Goal: Information Seeking & Learning: Learn about a topic

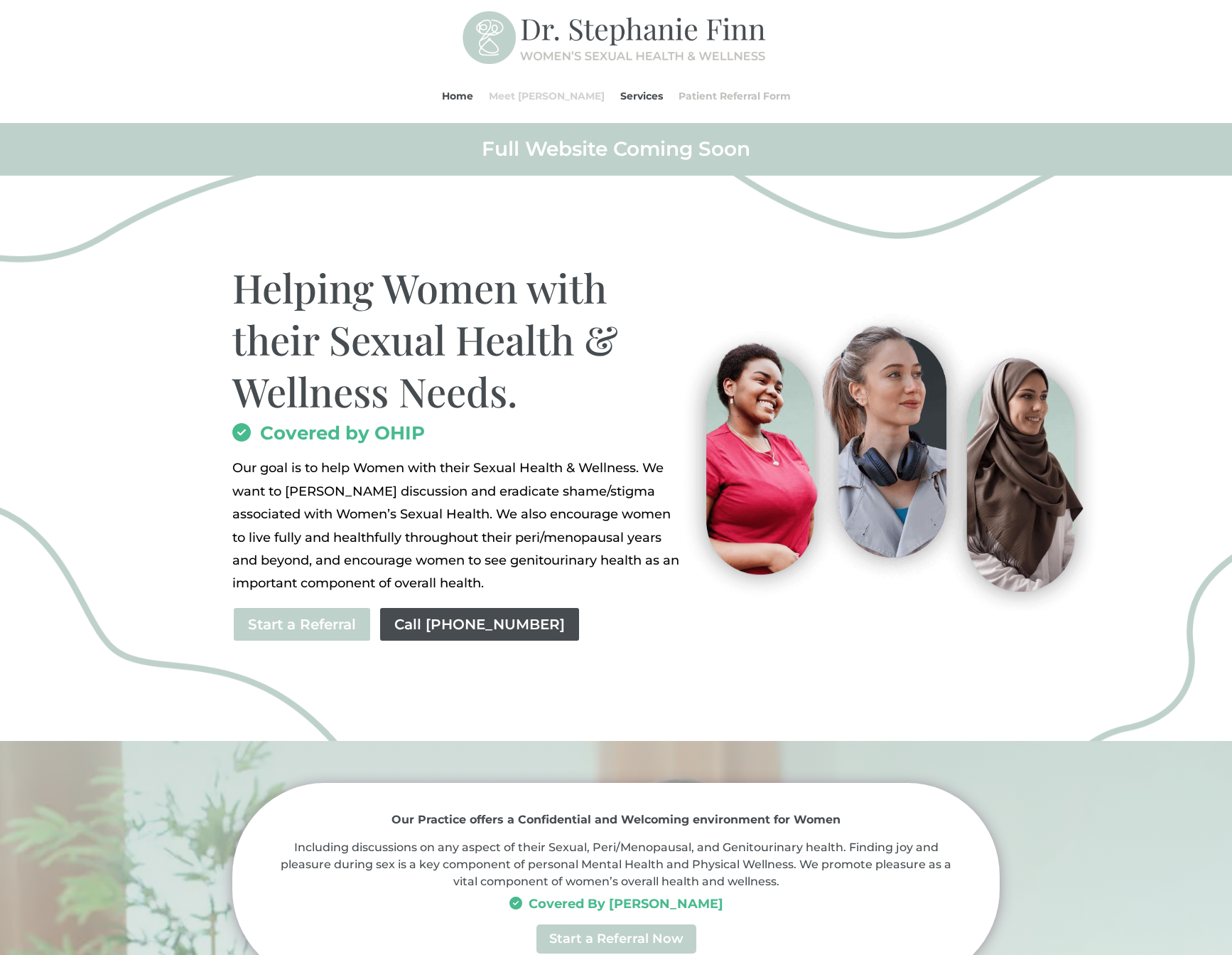
click at [563, 97] on link "Meet [PERSON_NAME]" at bounding box center [547, 95] width 116 height 54
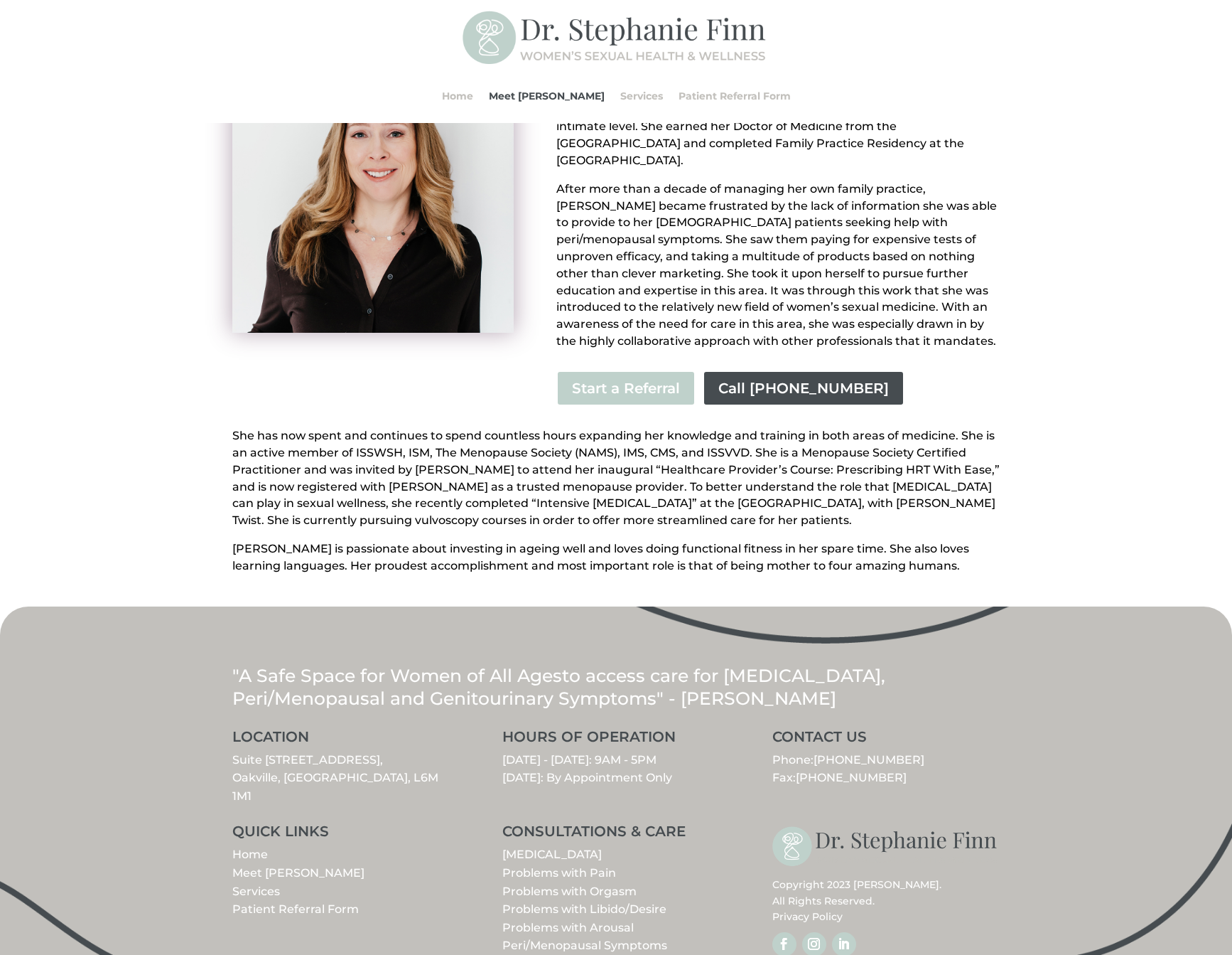
scroll to position [195, 0]
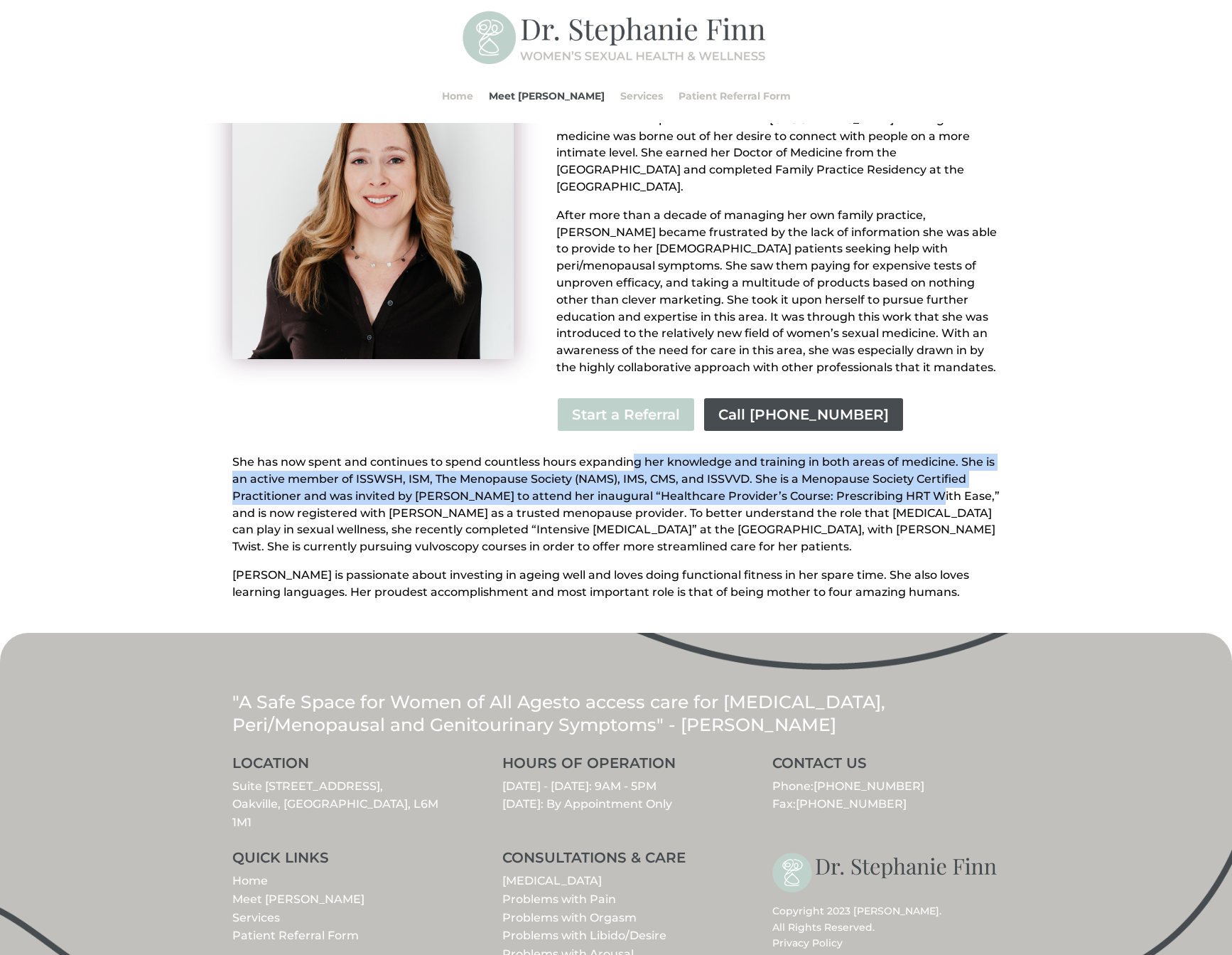
drag, startPoint x: 634, startPoint y: 436, endPoint x: 992, endPoint y: 474, distance: 360.0
click at [992, 474] on p "She has now spent and continues to spend countless hours expanding her knowledg…" at bounding box center [616, 510] width 768 height 113
click at [919, 483] on p "She has now spent and continues to spend countless hours expanding her knowledg…" at bounding box center [616, 510] width 768 height 113
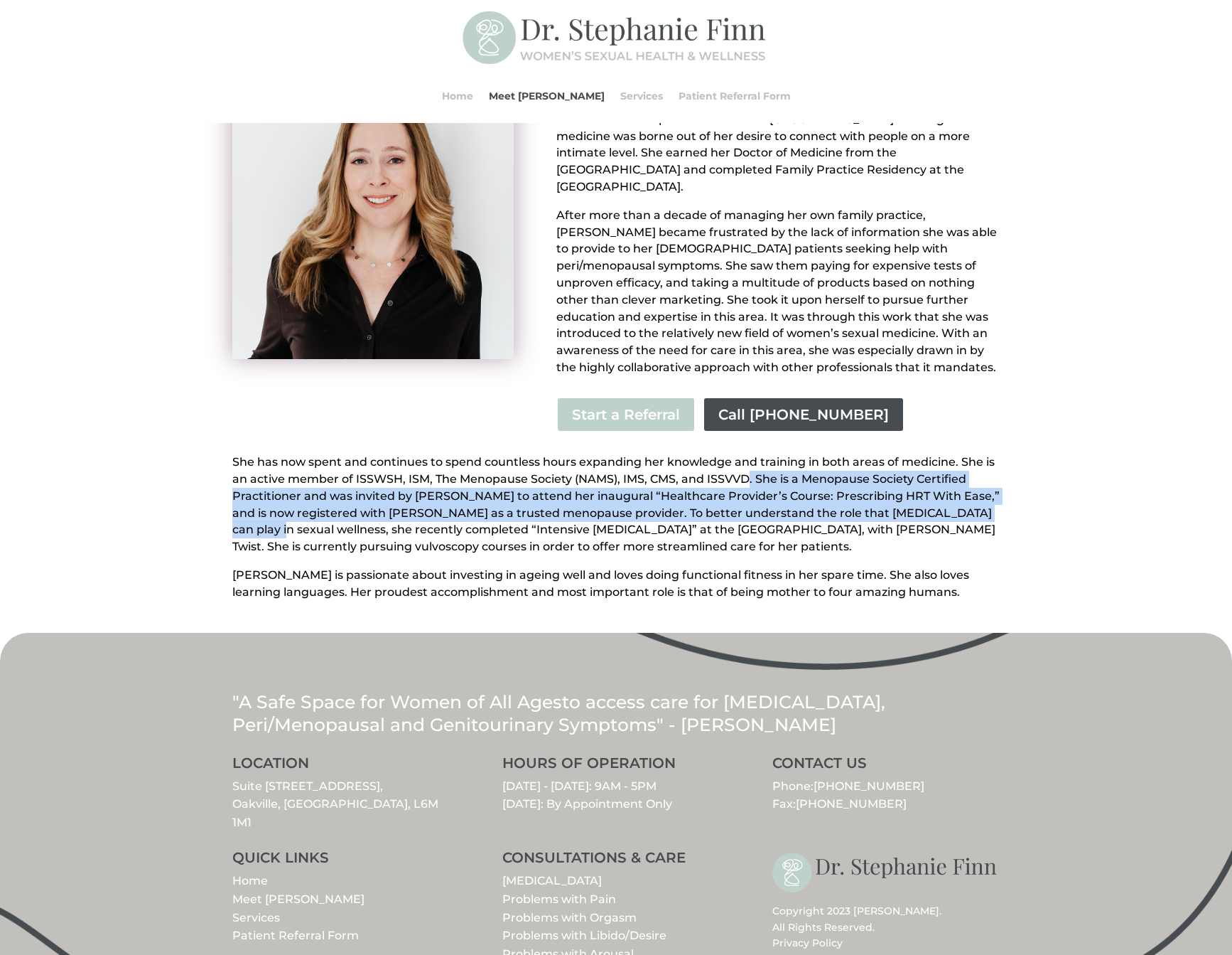
drag, startPoint x: 780, startPoint y: 454, endPoint x: 984, endPoint y: 483, distance: 206.1
click at [984, 483] on p "She has now spent and continues to spend countless hours expanding her knowledg…" at bounding box center [616, 510] width 768 height 113
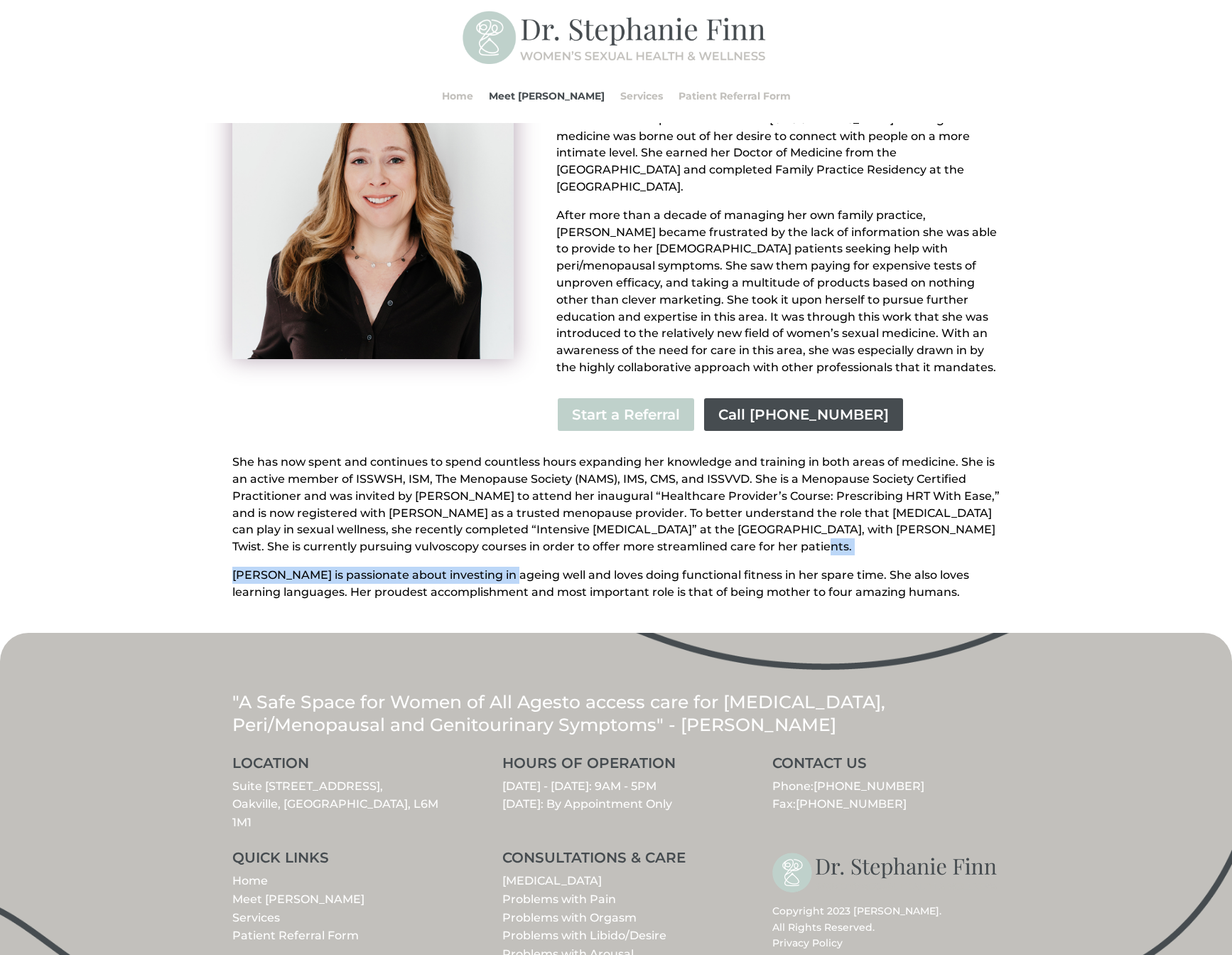
drag, startPoint x: 458, startPoint y: 535, endPoint x: 502, endPoint y: 549, distance: 46.2
click at [502, 549] on div "She has now spent and continues to spend countless hours expanding her knowledg…" at bounding box center [616, 527] width 768 height 147
click at [815, 954] on link "Follow" at bounding box center [814, 969] width 24 height 24
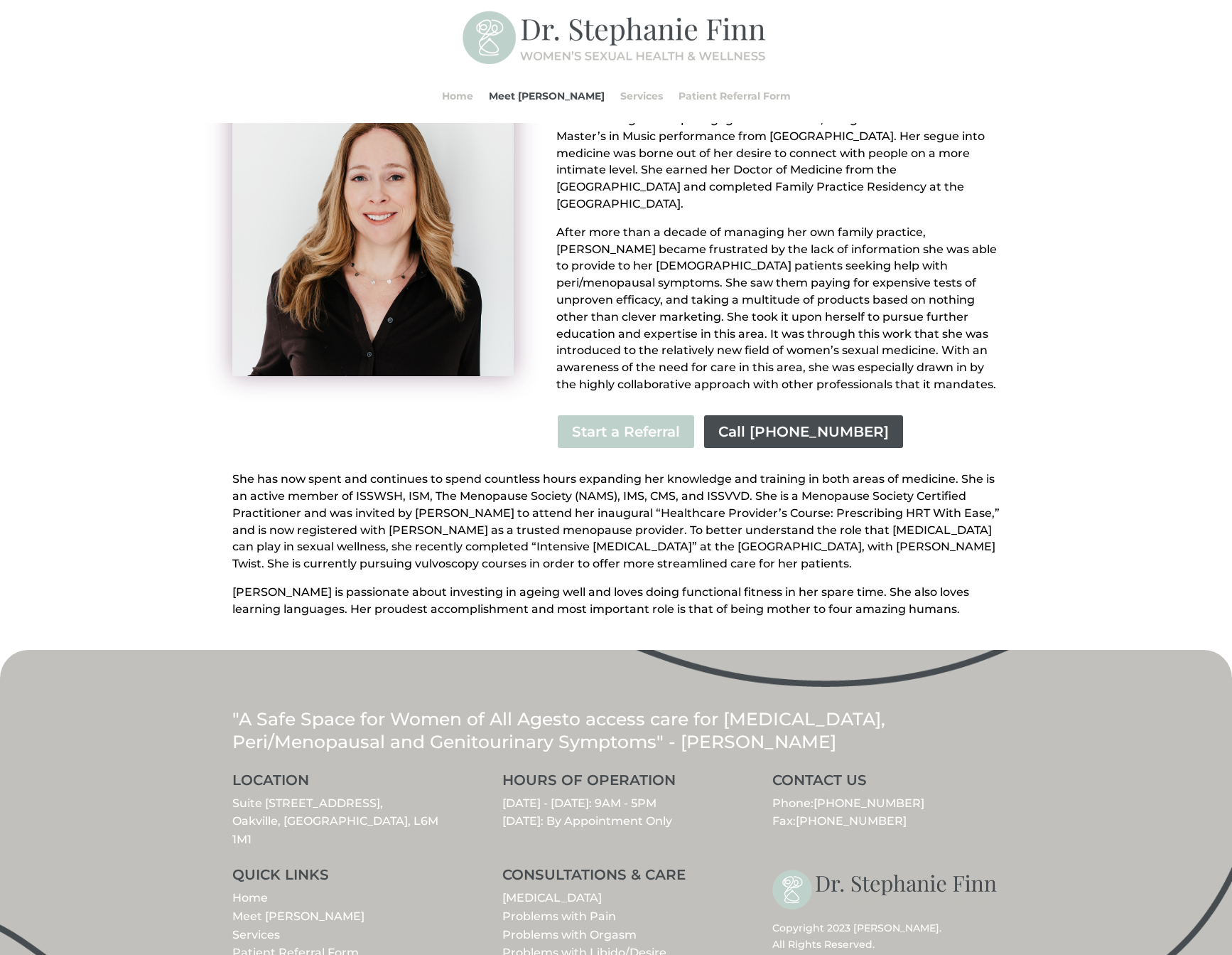
click at [184, 376] on div "Dr. Stephanie Finn began her career as a professional cellist. Studying with so…" at bounding box center [616, 357] width 1232 height 584
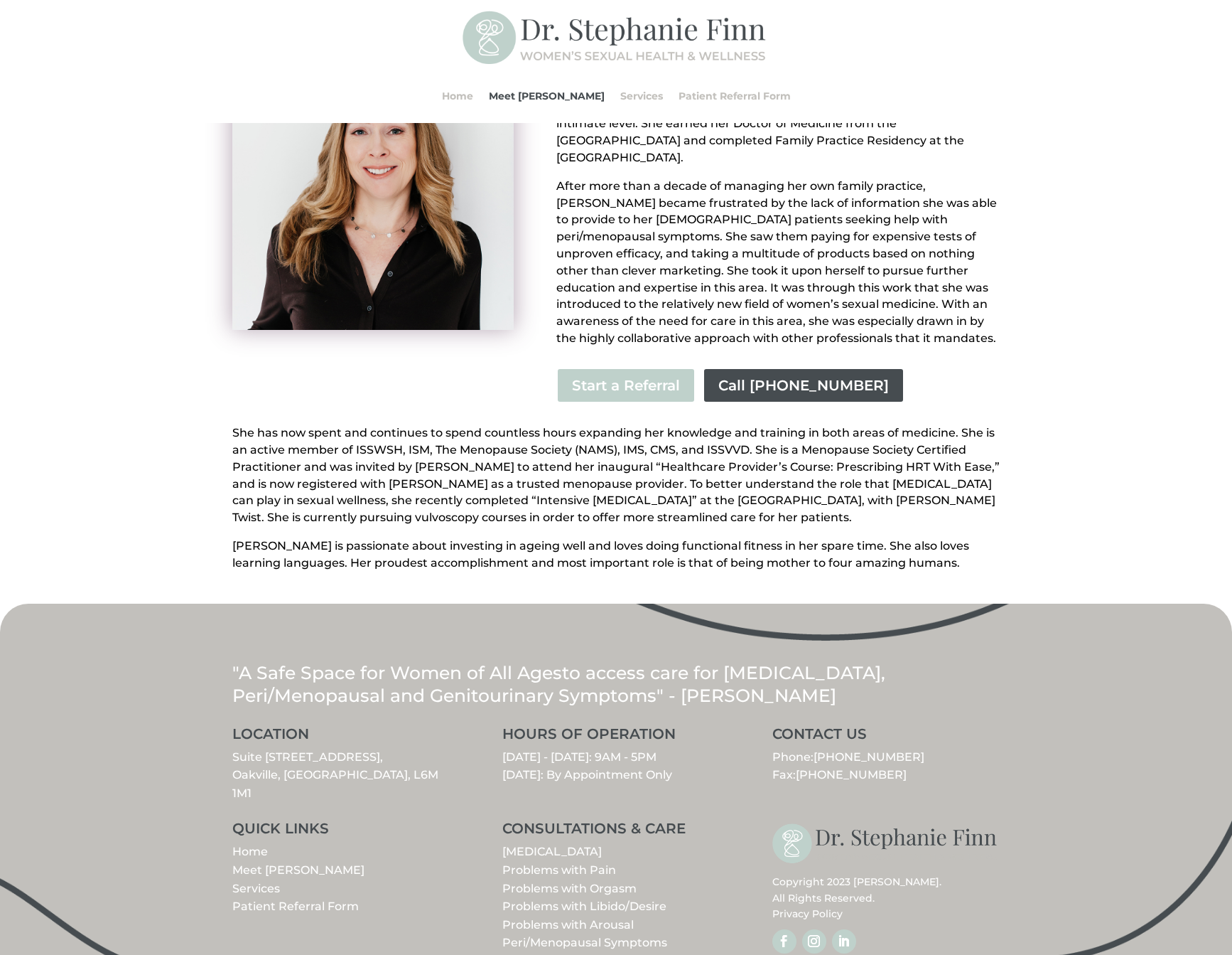
click at [630, 899] on link "Problems with Libido/Desire" at bounding box center [584, 906] width 164 height 14
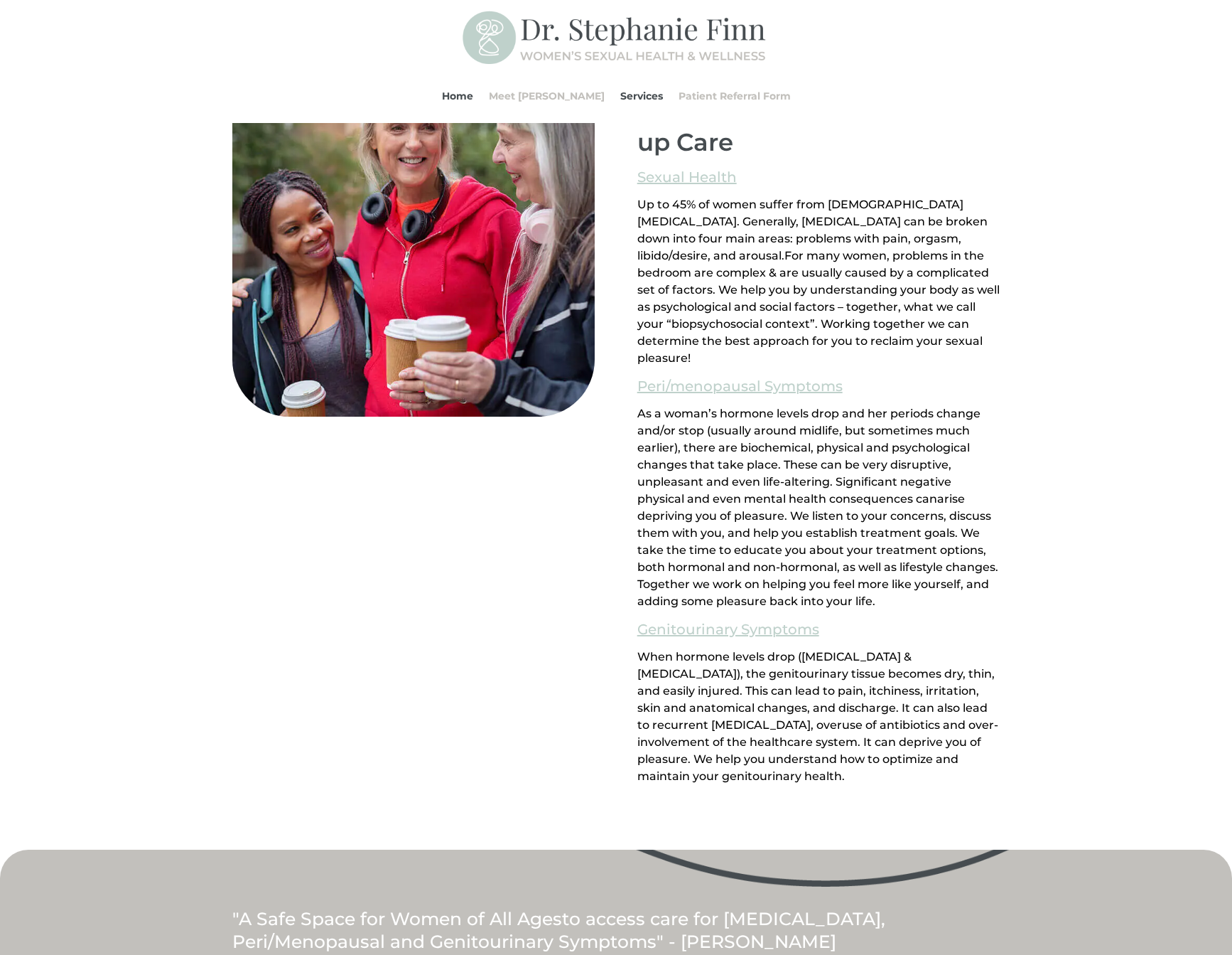
scroll to position [862, 0]
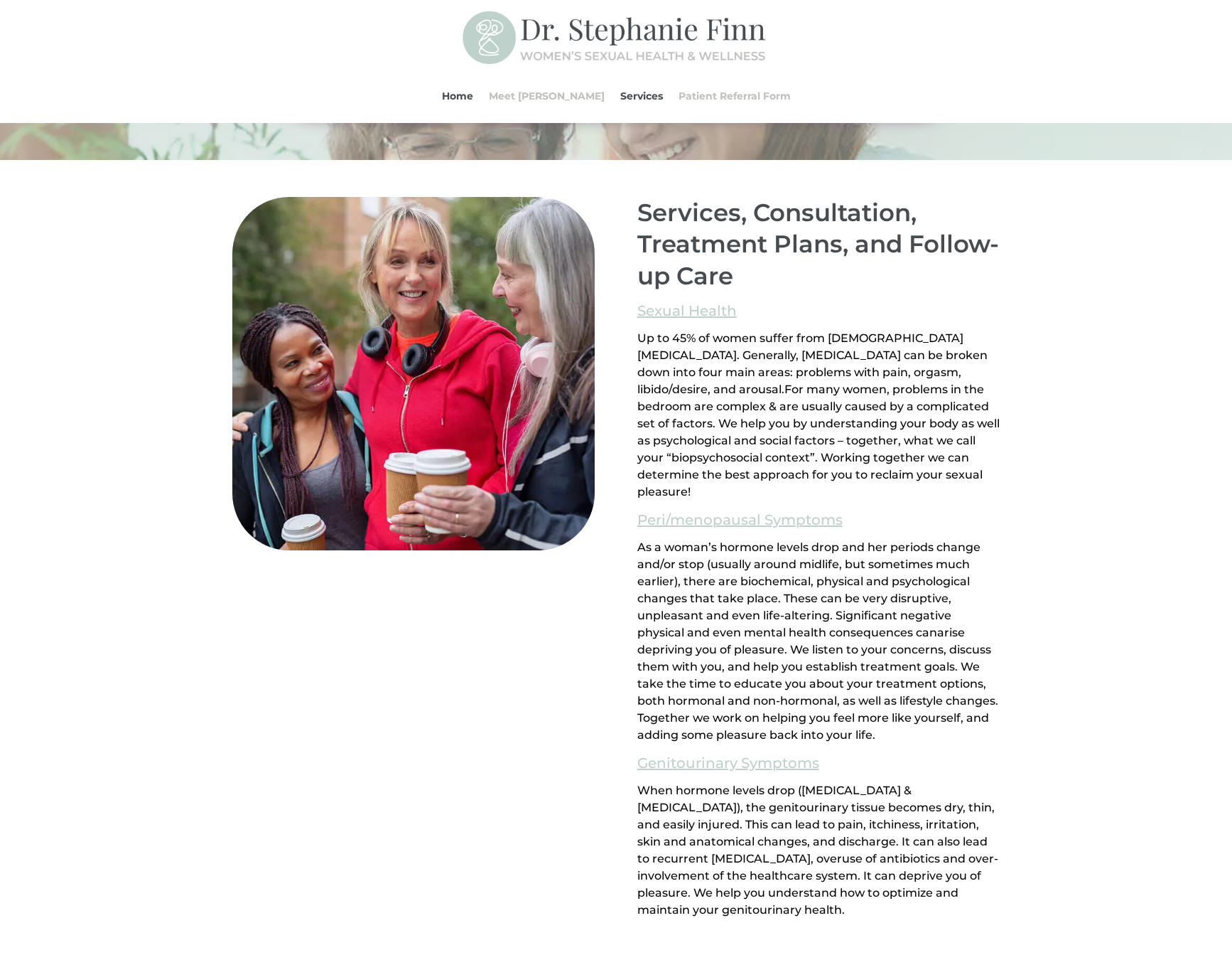
click at [1041, 324] on div "Services, Consultation, Treatment Plans, and Follow-up Care Sexual Health Up to…" at bounding box center [616, 571] width 1232 height 823
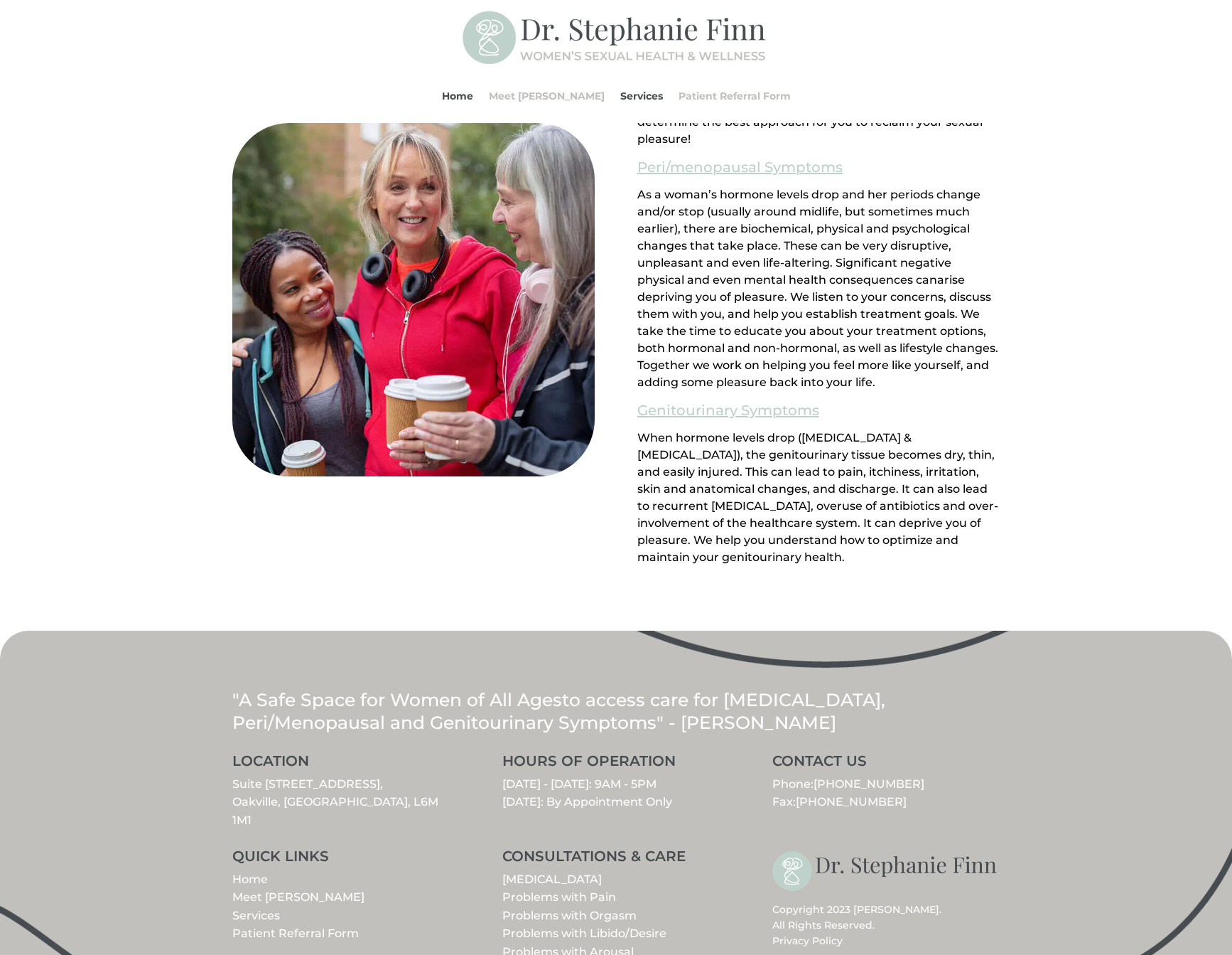
scroll to position [1266, 0]
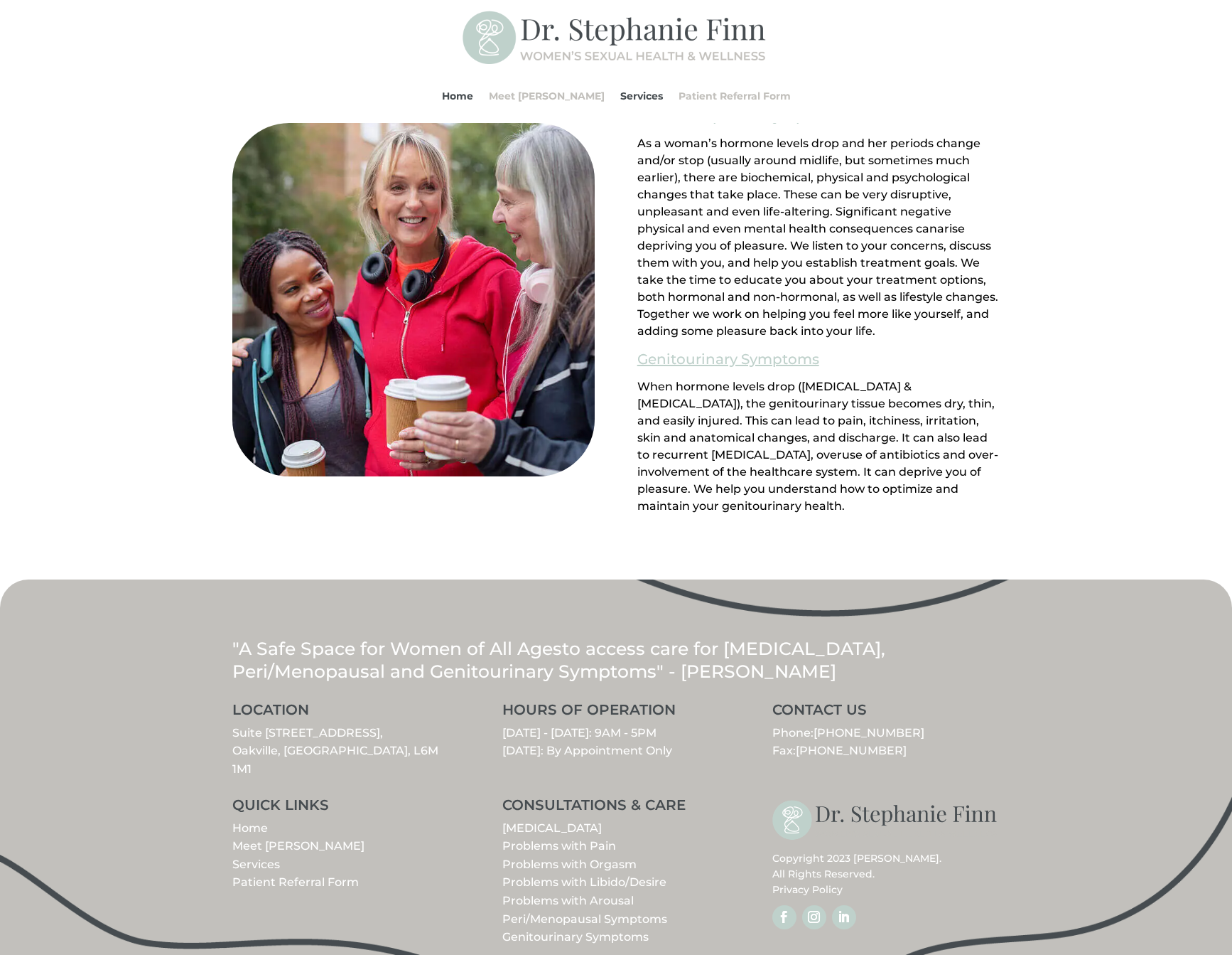
click at [554, 894] on link "Problems with Arousal" at bounding box center [568, 900] width 131 height 14
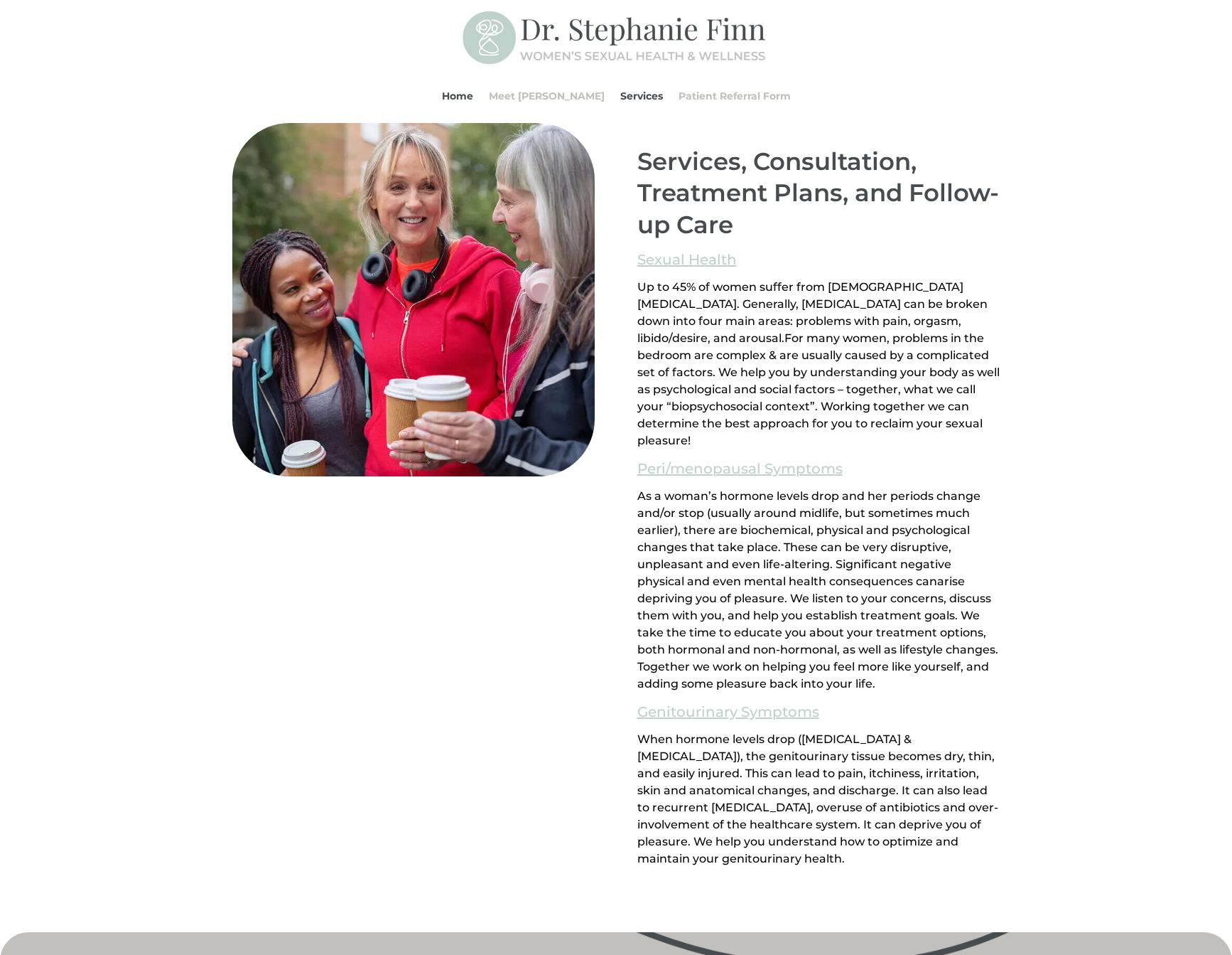
scroll to position [1203, 0]
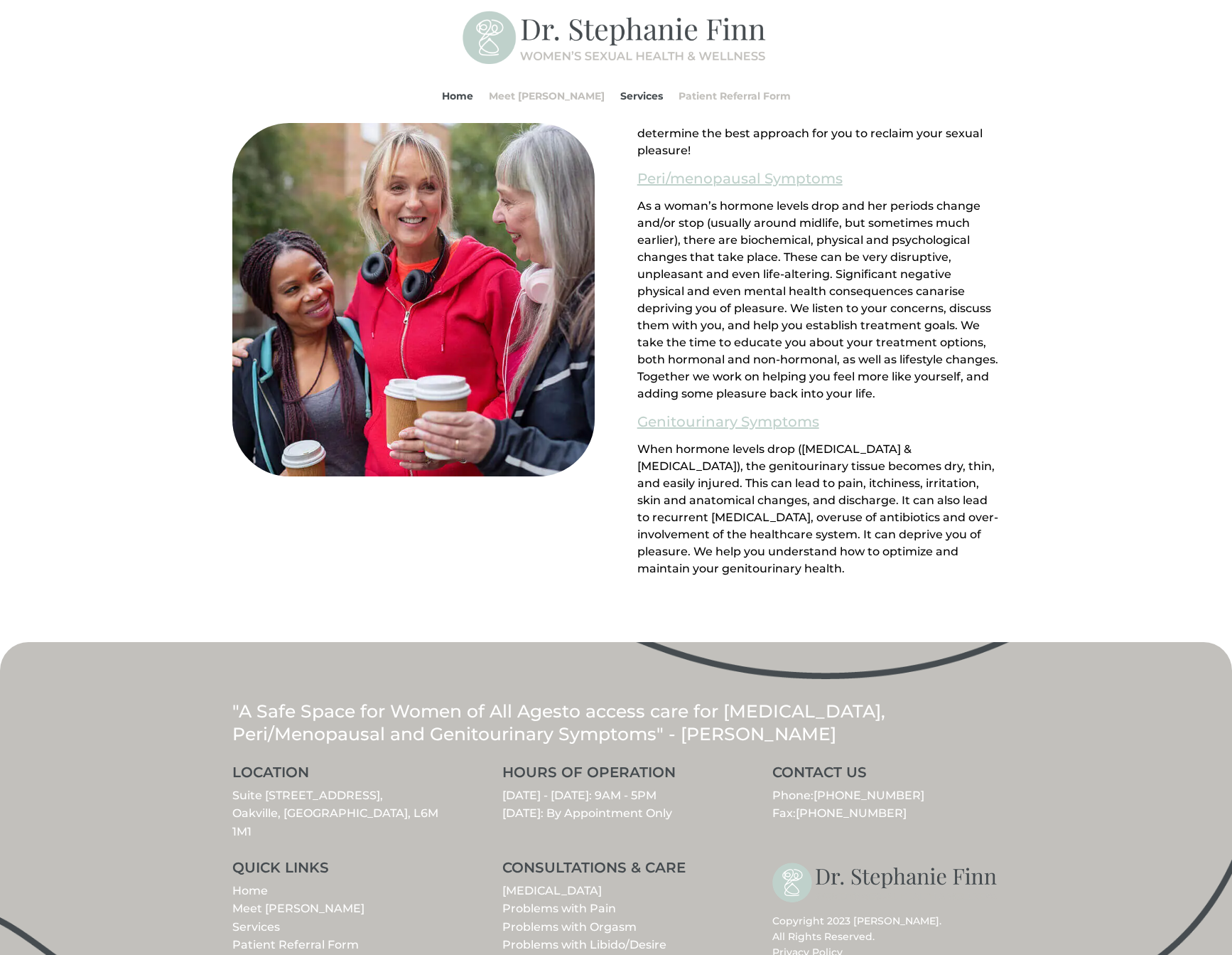
click at [557, 883] on link "[MEDICAL_DATA]" at bounding box center [552, 890] width 100 height 14
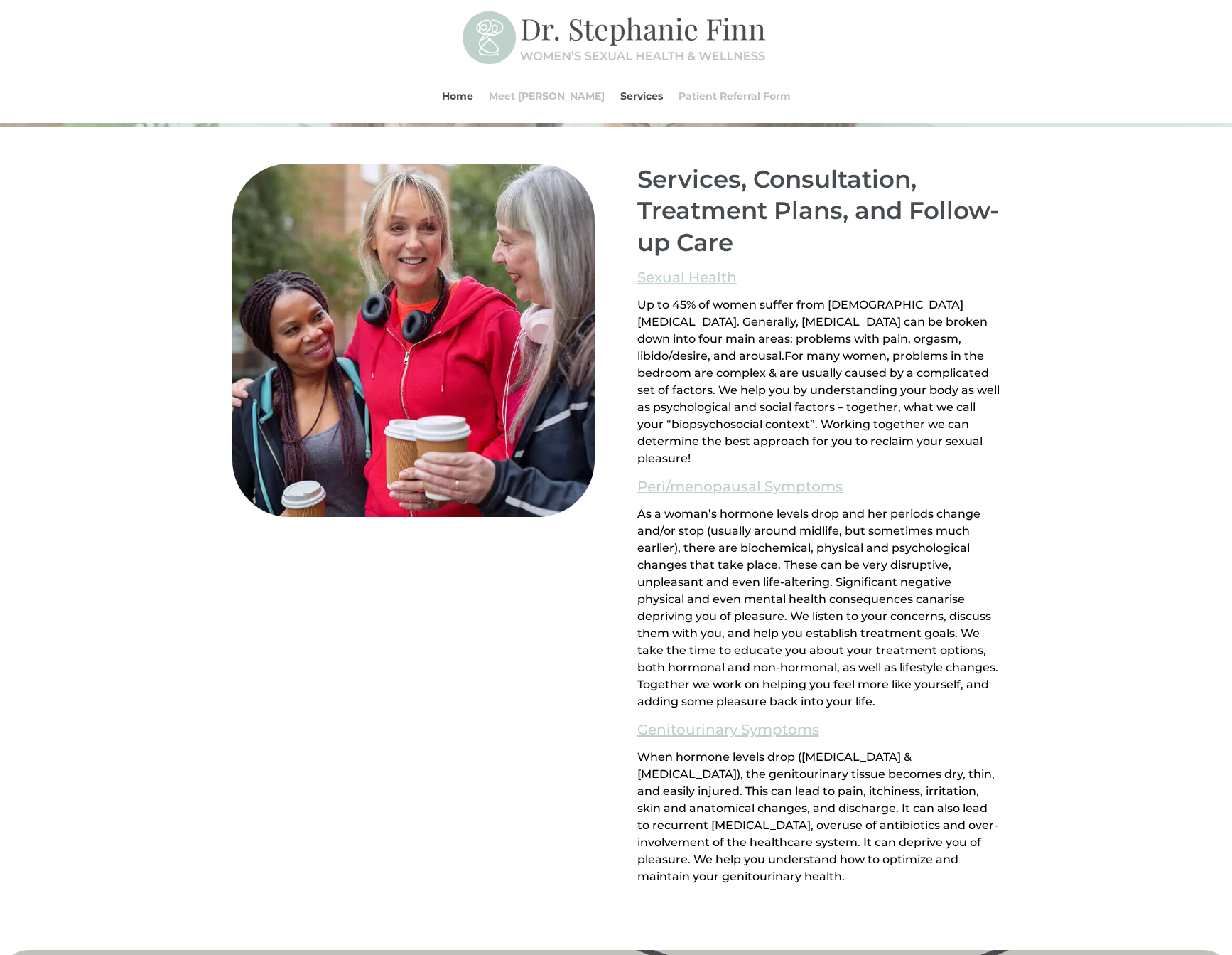
scroll to position [891, 0]
